Goal: Check status: Check status

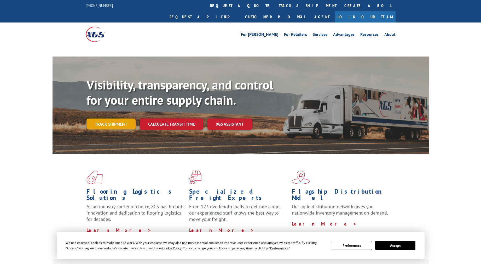
click at [124, 118] on link "Track shipment" at bounding box center [110, 123] width 49 height 11
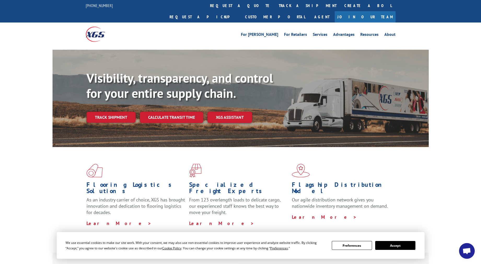
click at [396, 242] on button "Accept" at bounding box center [395, 245] width 40 height 9
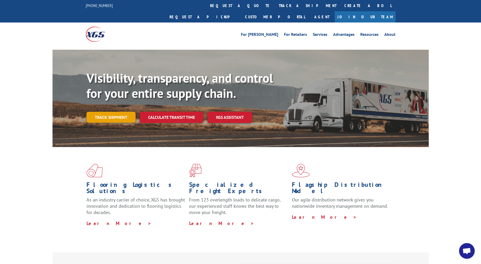
click at [107, 112] on link "Track shipment" at bounding box center [110, 117] width 49 height 11
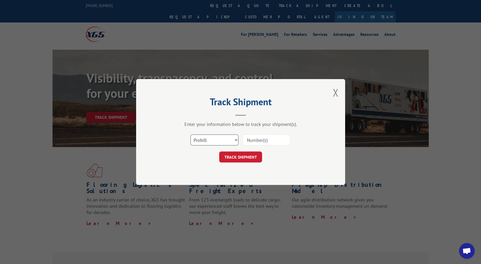
click at [235, 140] on select "Select category... Probill BOL PO" at bounding box center [214, 139] width 48 height 11
click at [247, 141] on input at bounding box center [266, 139] width 48 height 11
paste input "17503428"
type input "17503428"
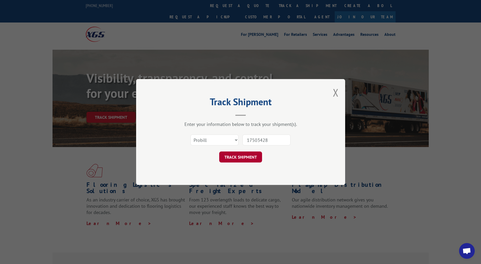
click at [245, 157] on button "TRACK SHIPMENT" at bounding box center [240, 156] width 43 height 11
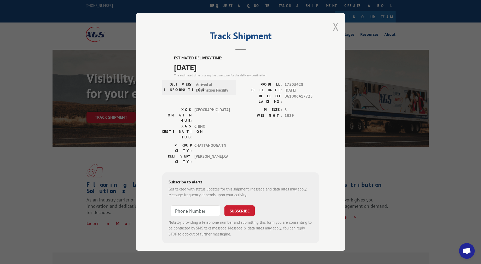
click at [335, 27] on button "Close modal" at bounding box center [336, 27] width 6 height 14
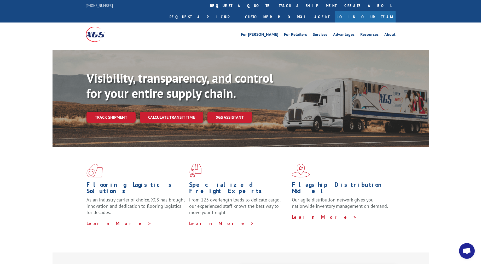
click at [109, 112] on link "Track shipment" at bounding box center [110, 117] width 49 height 11
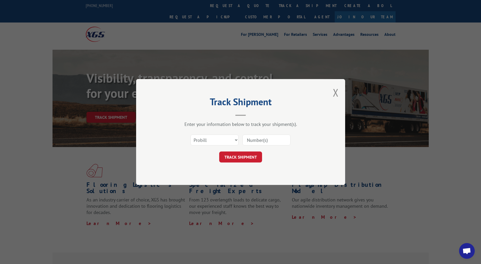
click at [265, 140] on input at bounding box center [266, 139] width 48 height 11
paste input "17503428"
type input "17503428"
click at [246, 156] on button "TRACK SHIPMENT" at bounding box center [240, 156] width 43 height 11
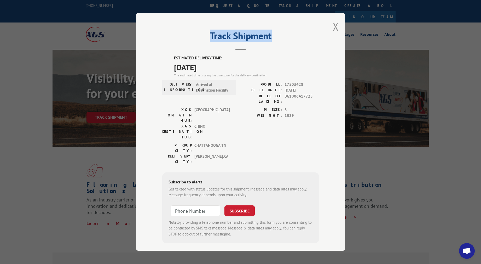
drag, startPoint x: 146, startPoint y: 19, endPoint x: 307, endPoint y: 33, distance: 162.0
click at [311, 31] on div "Track Shipment ESTIMATED DELIVERY TIME: [DATE] The estimated time is using the …" at bounding box center [240, 131] width 209 height 237
click at [335, 27] on button "Close modal" at bounding box center [336, 27] width 6 height 14
